Goal: Navigation & Orientation: Find specific page/section

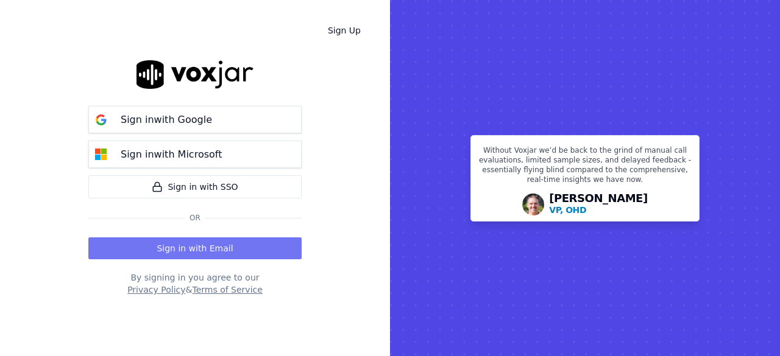
click at [196, 248] on button "Sign in with Email" at bounding box center [194, 249] width 213 height 22
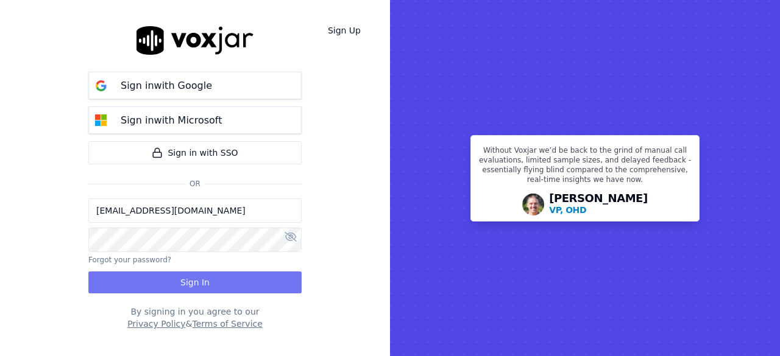
click at [193, 280] on button "Sign In" at bounding box center [194, 283] width 213 height 22
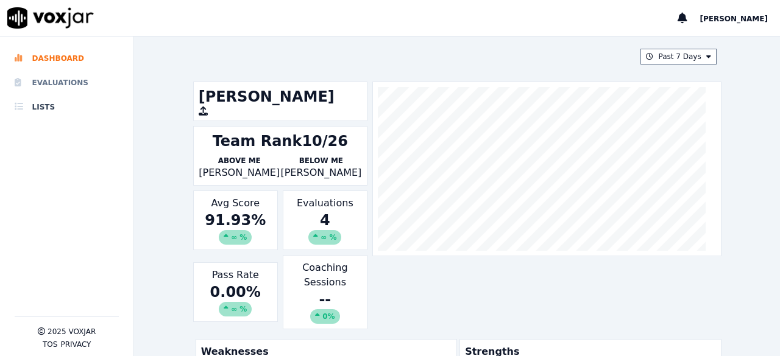
click at [64, 82] on li "Evaluations" at bounding box center [67, 83] width 104 height 24
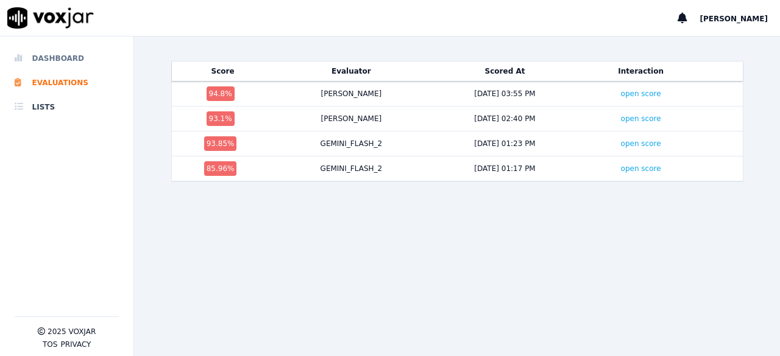
click at [69, 58] on li "Dashboard" at bounding box center [67, 58] width 104 height 24
